Goal: Transaction & Acquisition: Purchase product/service

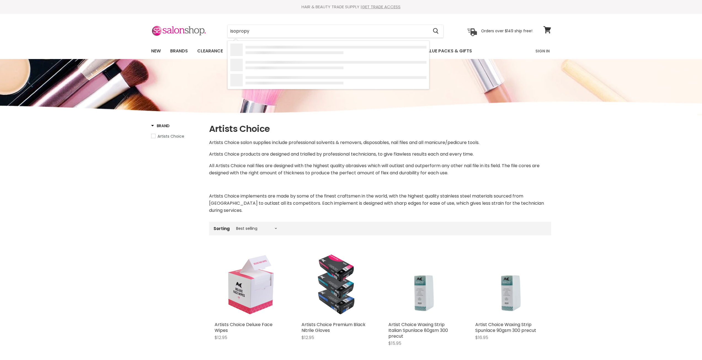
type input "[MEDICAL_DATA]"
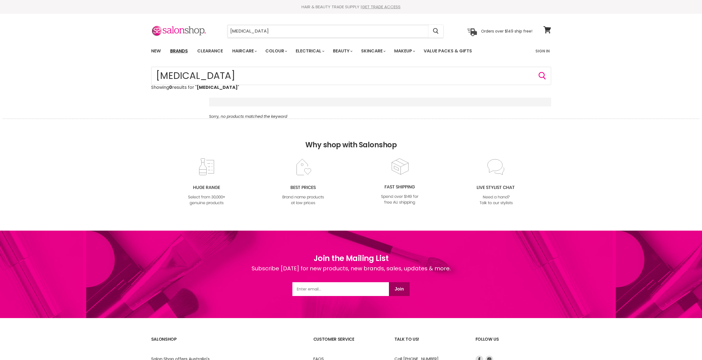
drag, startPoint x: 257, startPoint y: 32, endPoint x: 170, endPoint y: 47, distance: 87.7
click at [172, 46] on div "Menu isopropyl Cancel" at bounding box center [351, 36] width 702 height 45
type input "alcholo"
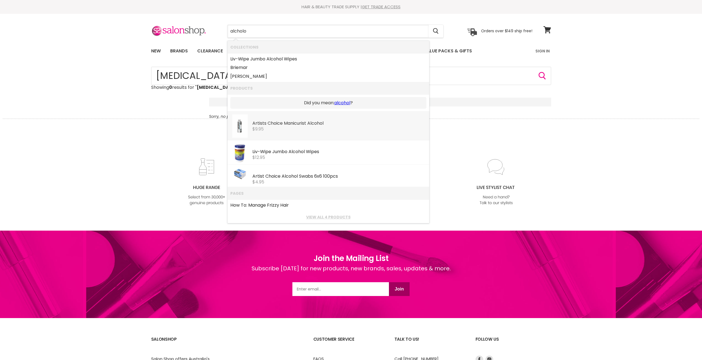
click at [295, 123] on div "Artists Choice Manicurist Alcohol" at bounding box center [339, 124] width 174 height 6
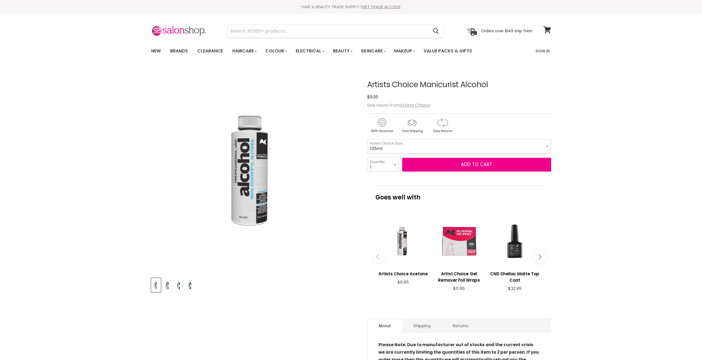
click at [165, 284] on img "Product thumbnails" at bounding box center [167, 285] width 9 height 13
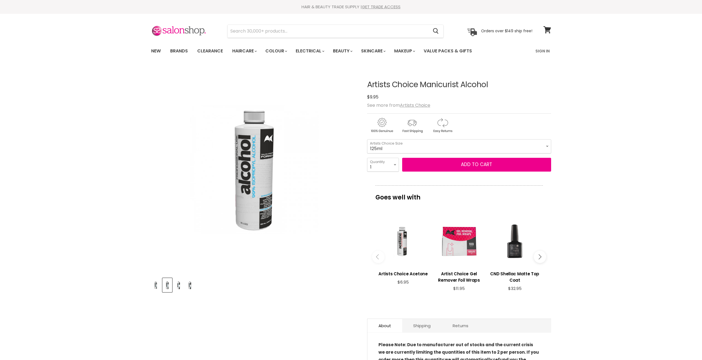
click at [176, 285] on img "Product thumbnails" at bounding box center [178, 285] width 9 height 13
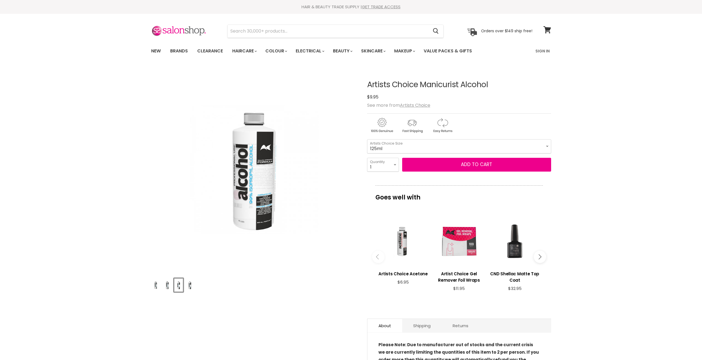
click at [183, 285] on button "Product thumbnails" at bounding box center [179, 285] width 10 height 14
click at [411, 145] on select "125ml 250ml 500ml 1 Litre" at bounding box center [459, 146] width 184 height 14
click at [367, 139] on select "125ml 250ml 500ml 1 Litre" at bounding box center [459, 146] width 184 height 14
select select "1 Litre"
